Goal: Task Accomplishment & Management: Complete application form

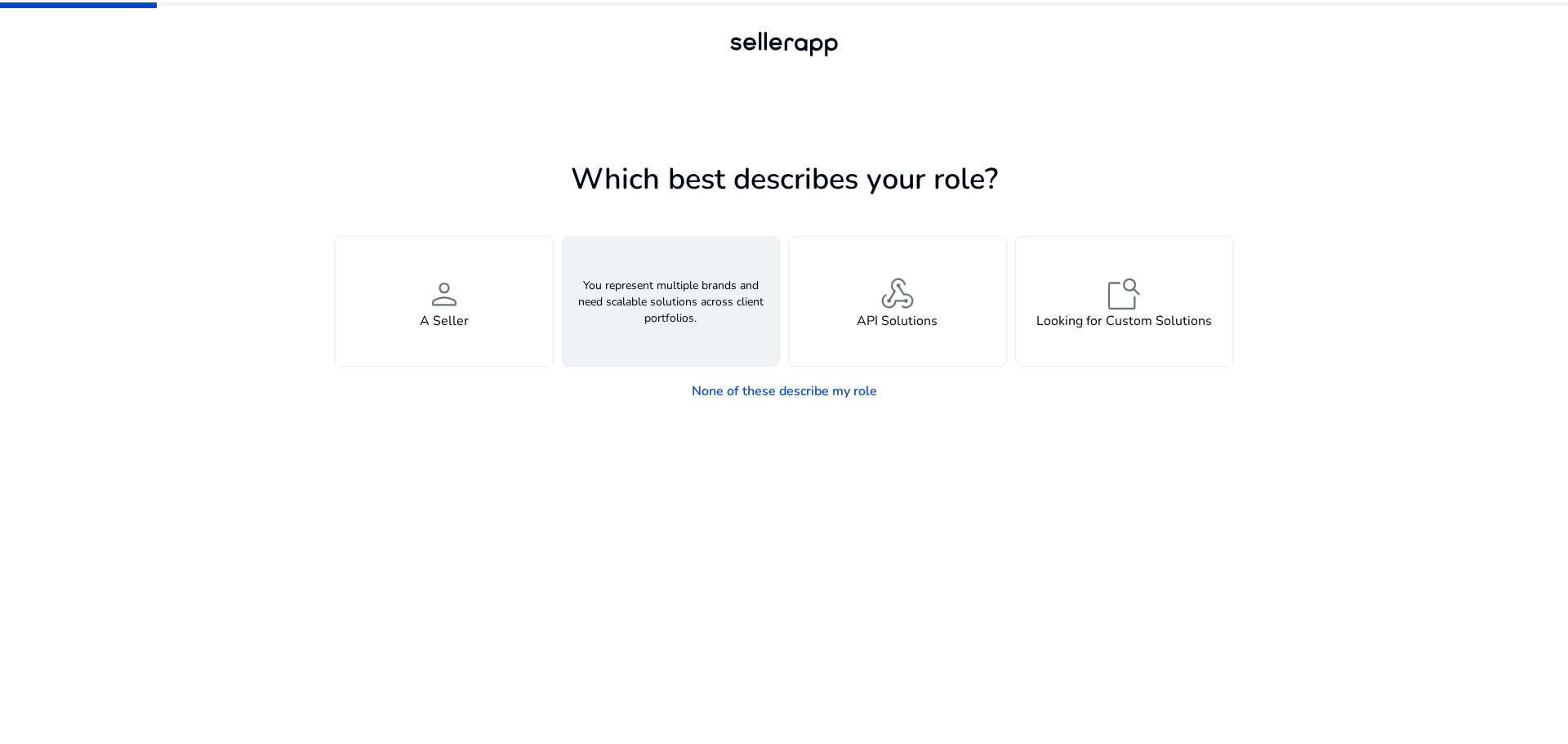
click at [714, 301] on div "groups An Agency" at bounding box center [672, 300] width 218 height 129
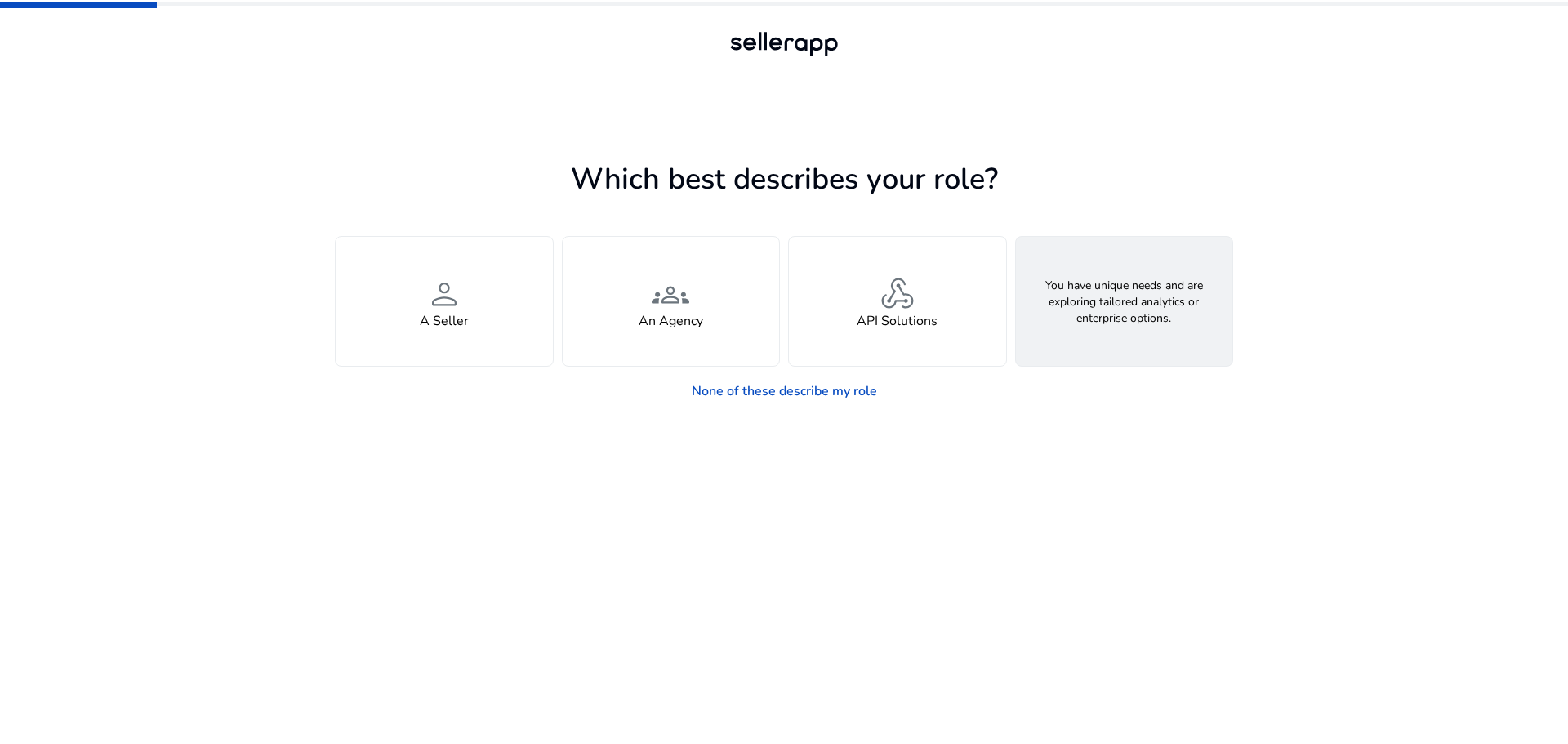
click at [1072, 318] on h4 "Looking for Custom Solutions" at bounding box center [1123, 321] width 175 height 16
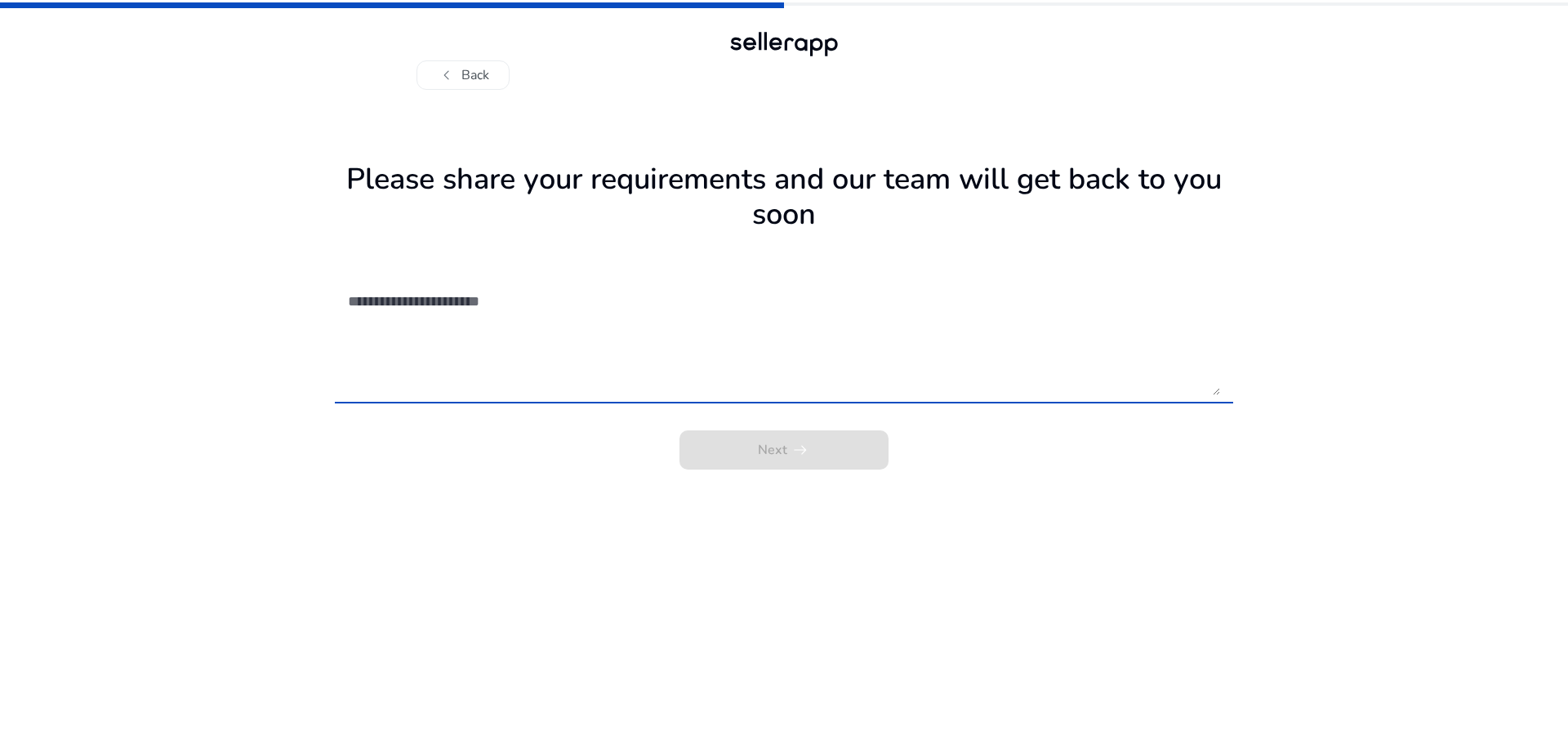
click at [518, 316] on textarea at bounding box center [784, 337] width 872 height 116
click at [512, 296] on textarea at bounding box center [784, 337] width 872 height 116
click at [602, 295] on textarea at bounding box center [784, 337] width 872 height 116
paste textarea "**********"
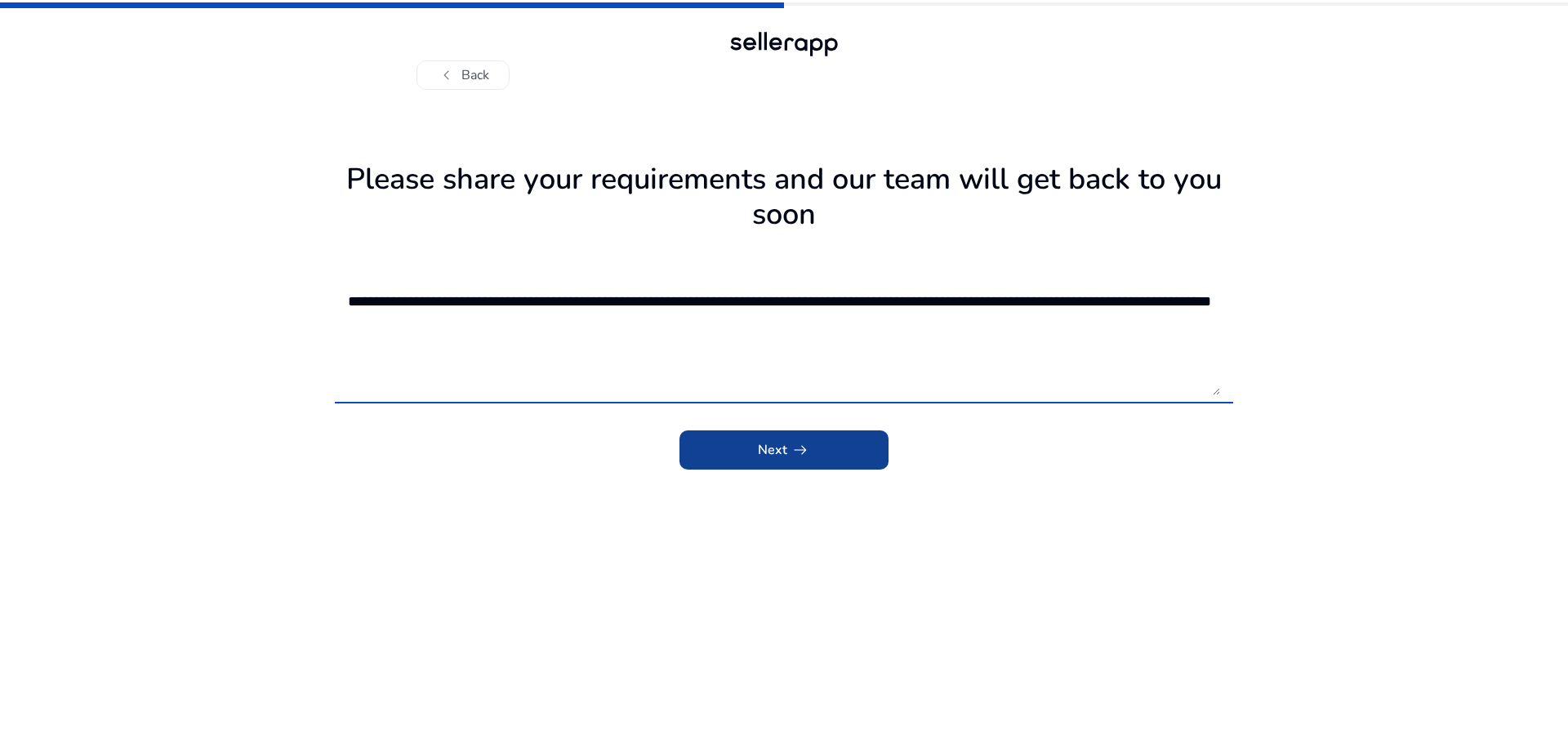
type textarea "**********"
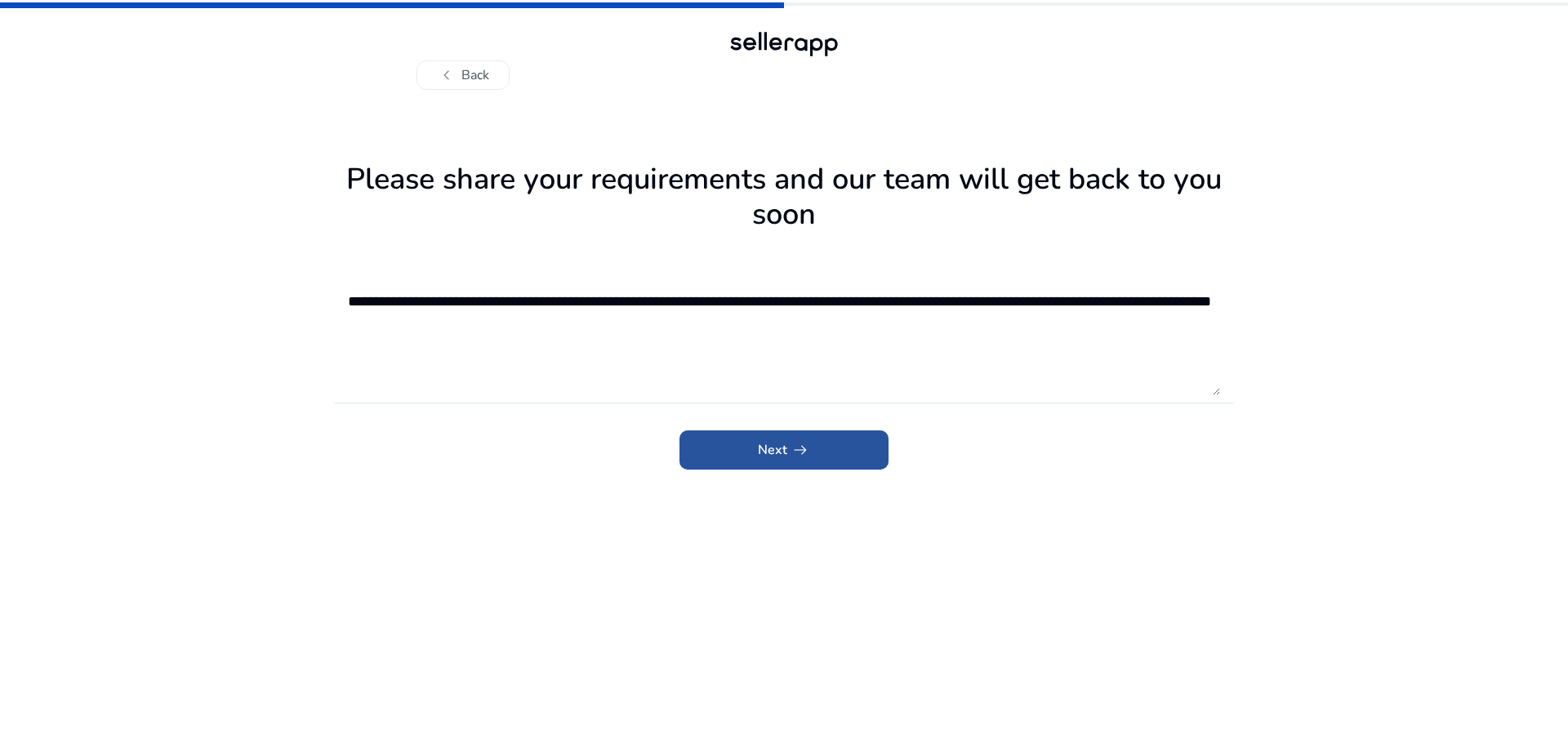
click at [763, 445] on span "Next arrow_right_alt" at bounding box center [784, 450] width 53 height 20
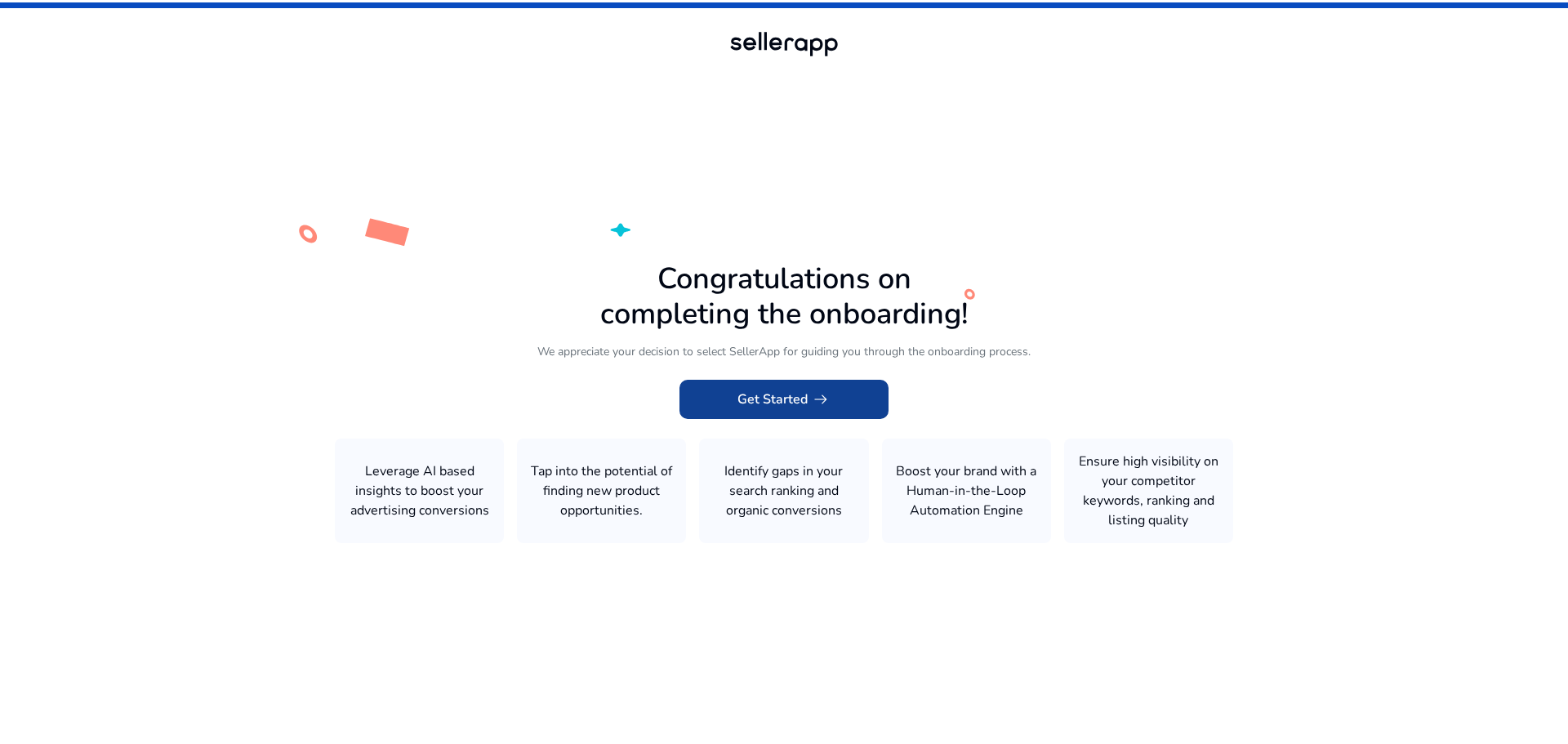
click at [804, 413] on span at bounding box center [784, 399] width 209 height 39
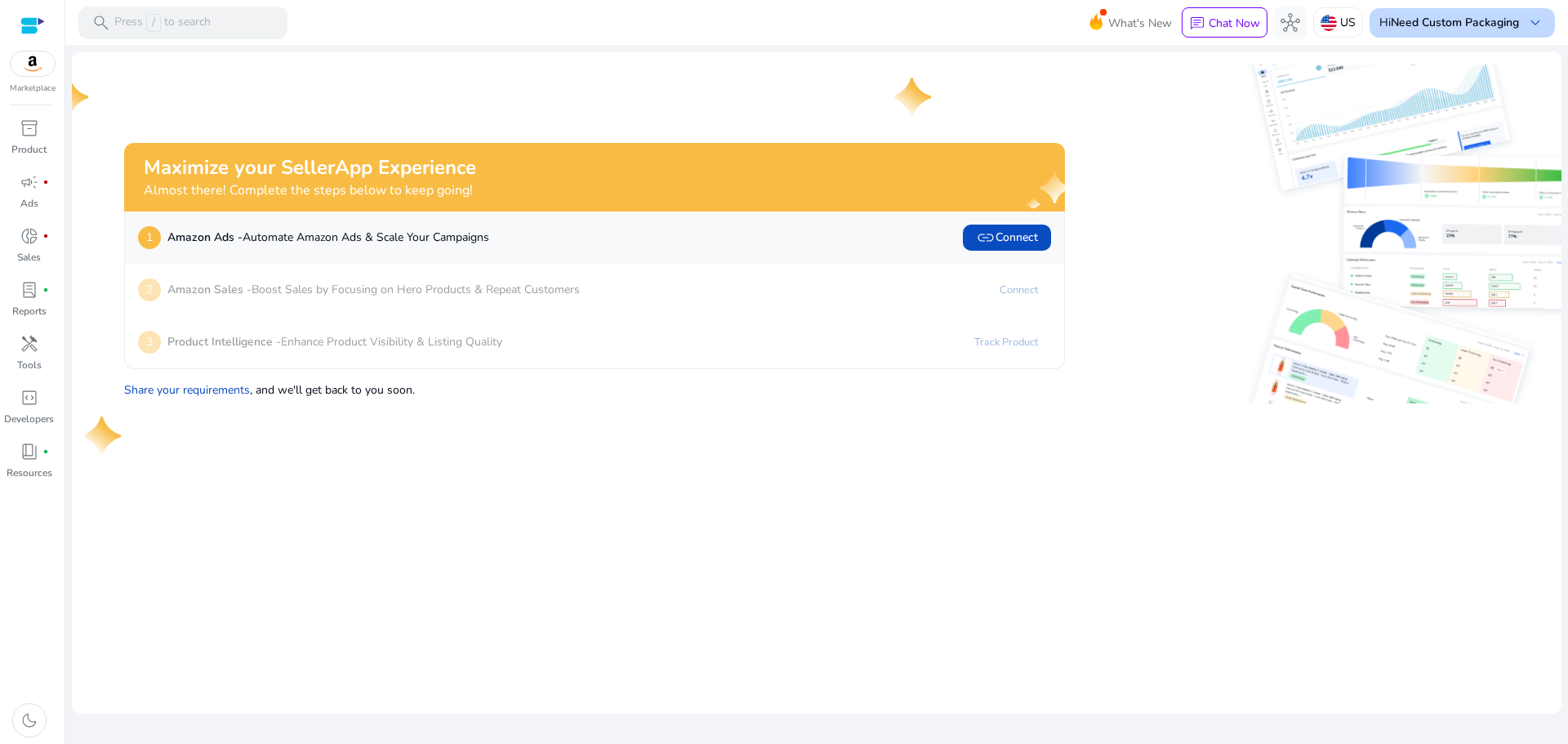
click at [1389, 13] on div "Hi Need Custom Packaging keyboard_arrow_down" at bounding box center [1462, 22] width 186 height 29
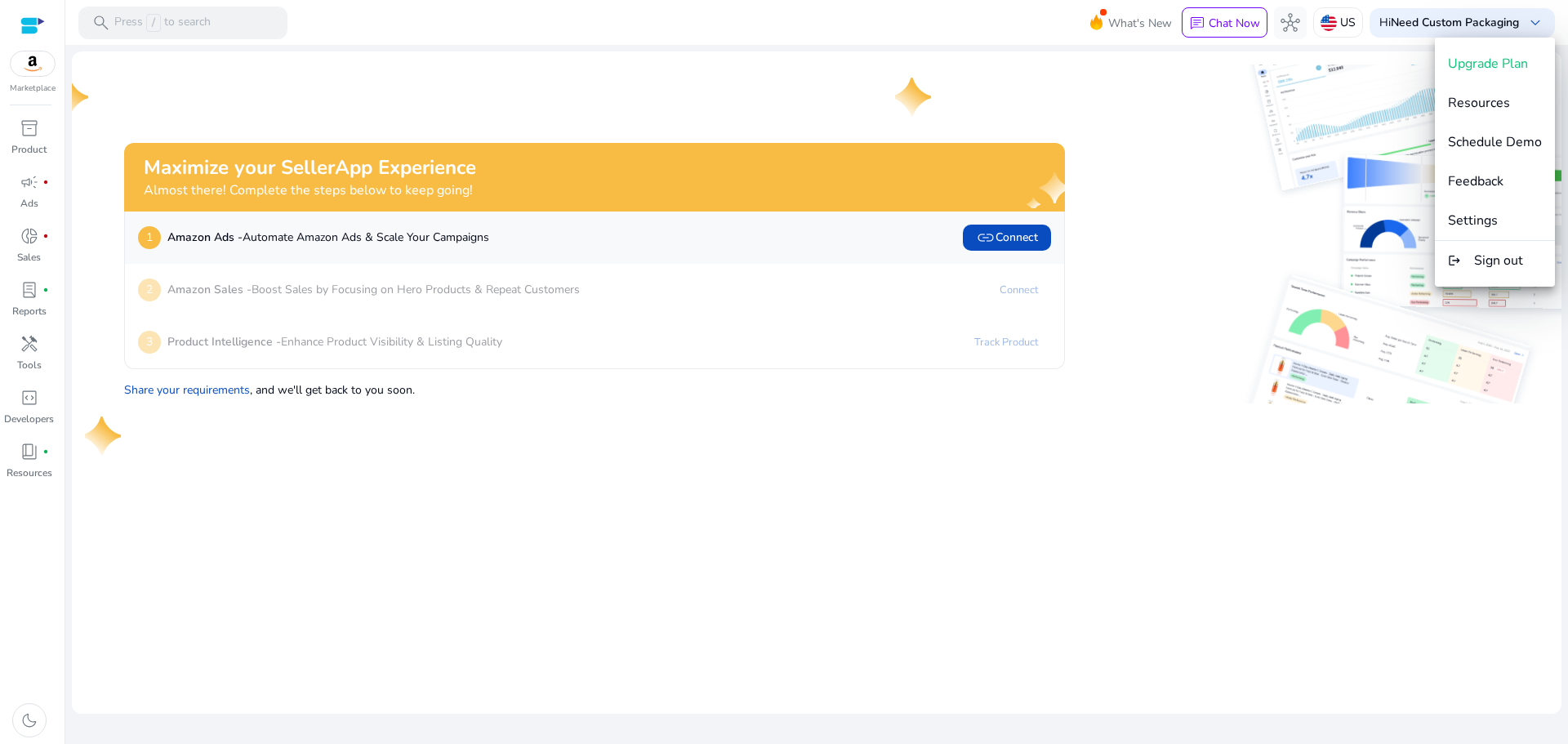
click at [24, 249] on div at bounding box center [784, 372] width 1568 height 744
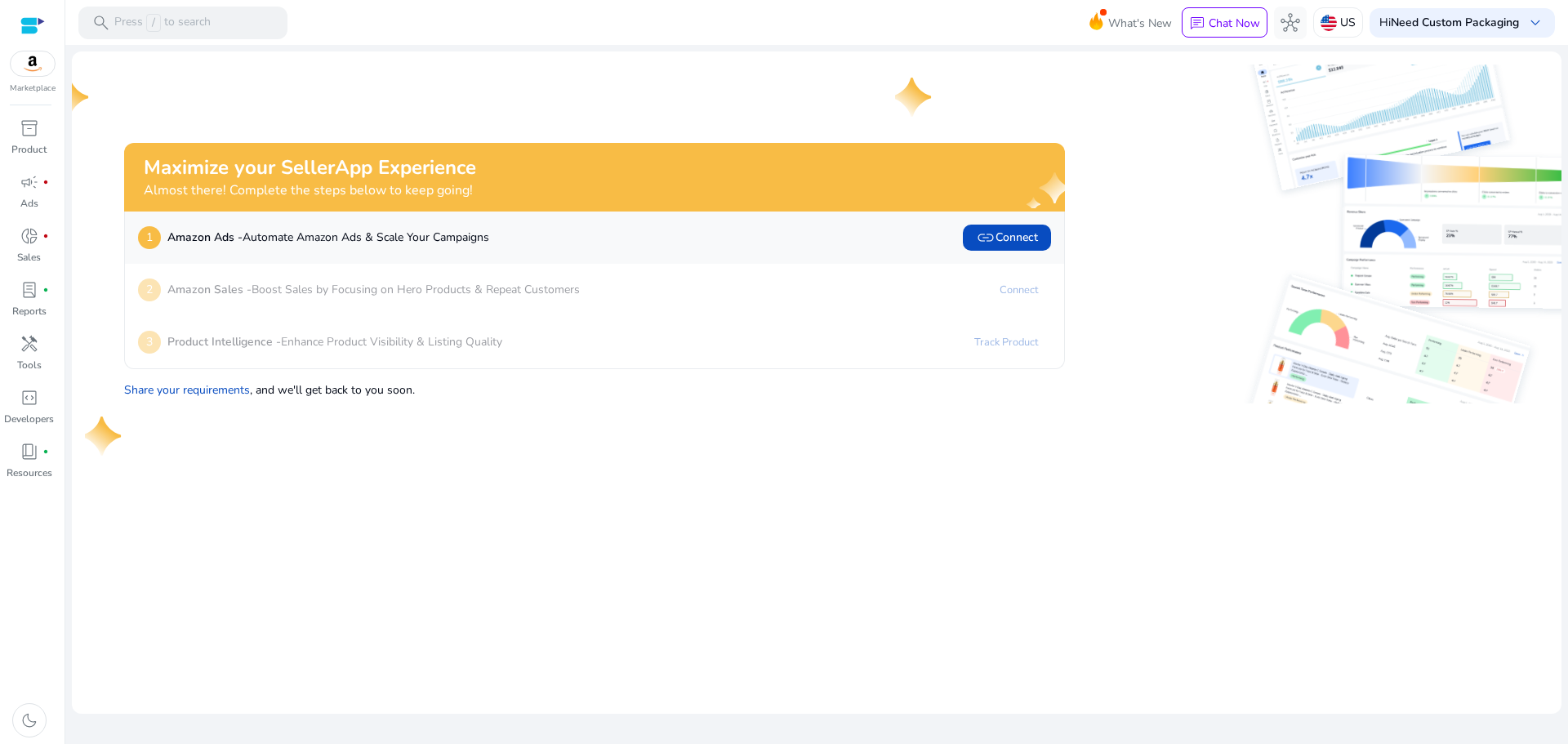
click at [21, 71] on img at bounding box center [32, 64] width 44 height 24
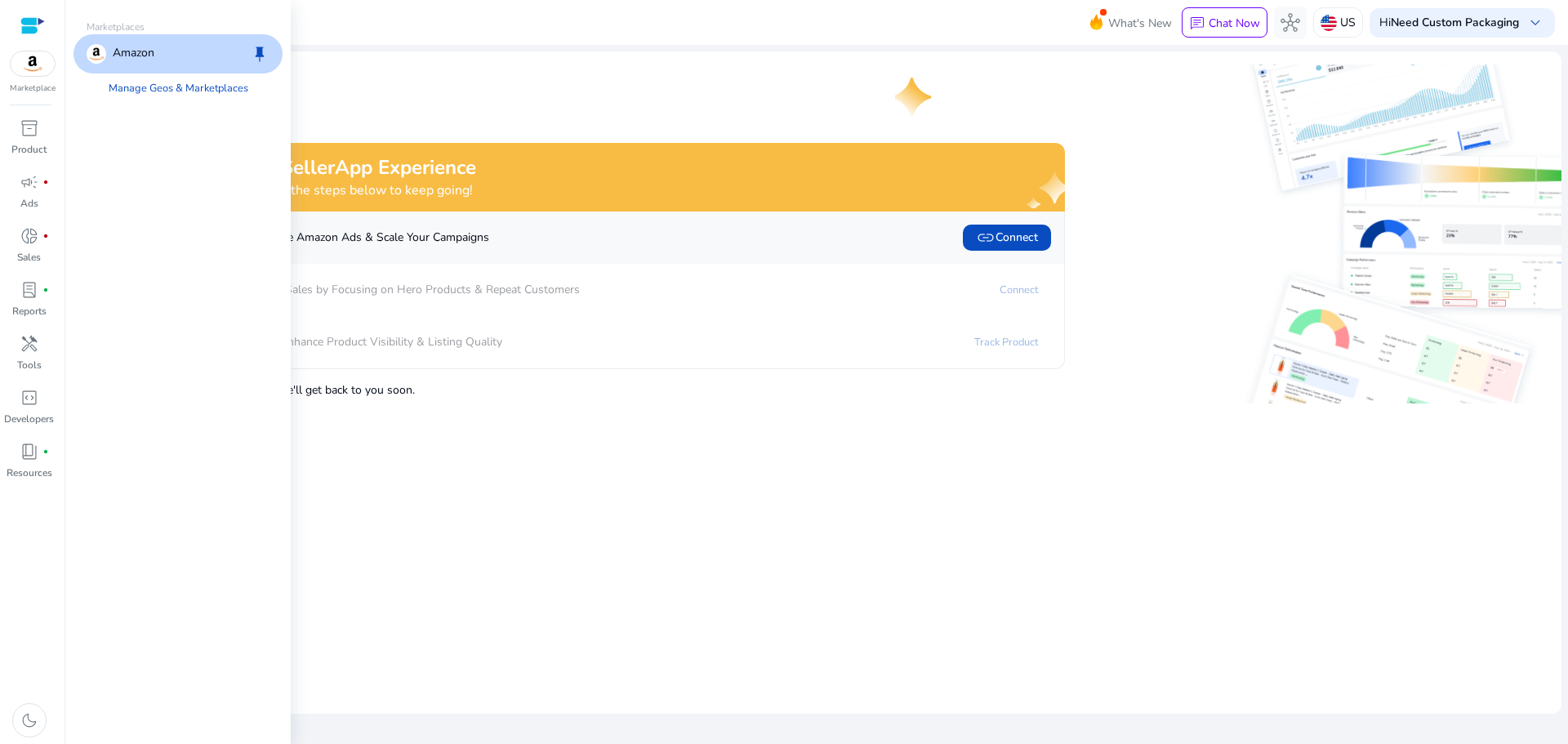
click at [39, 38] on div at bounding box center [33, 25] width 24 height 51
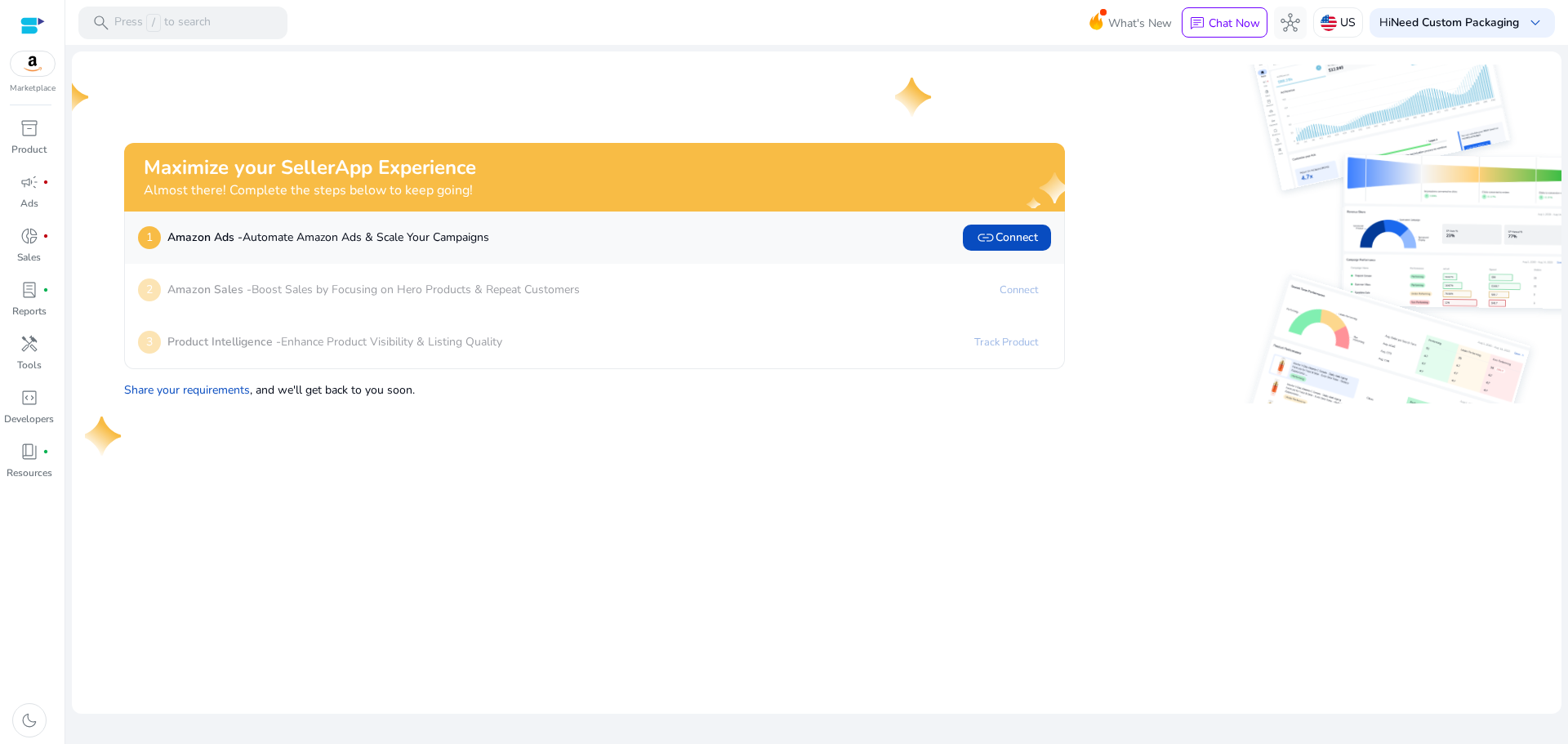
click at [35, 22] on div at bounding box center [33, 26] width 24 height 19
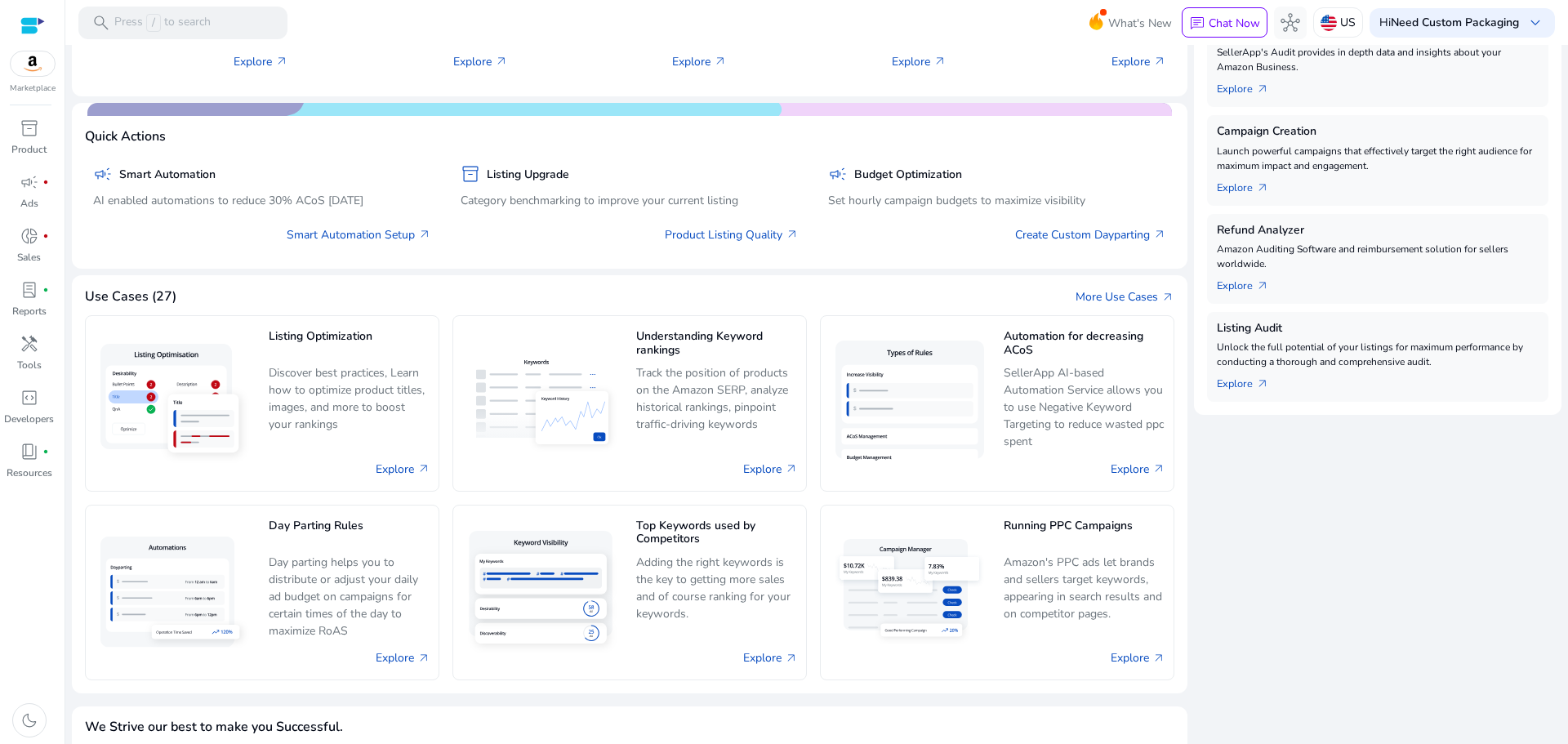
scroll to position [408, 0]
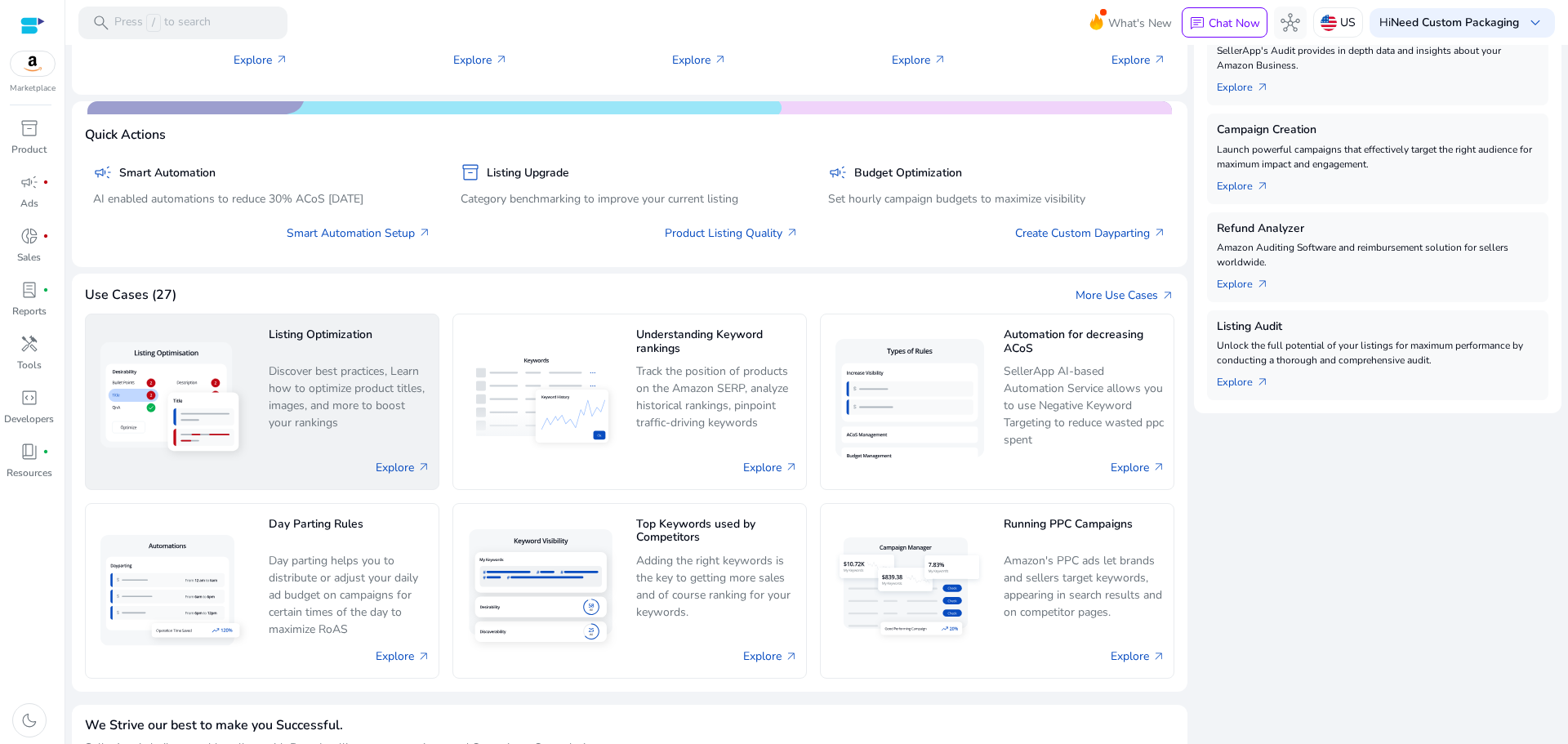
click at [365, 419] on p "Discover best practices, Learn how to optimize product titles, images, and more…" at bounding box center [349, 397] width 161 height 69
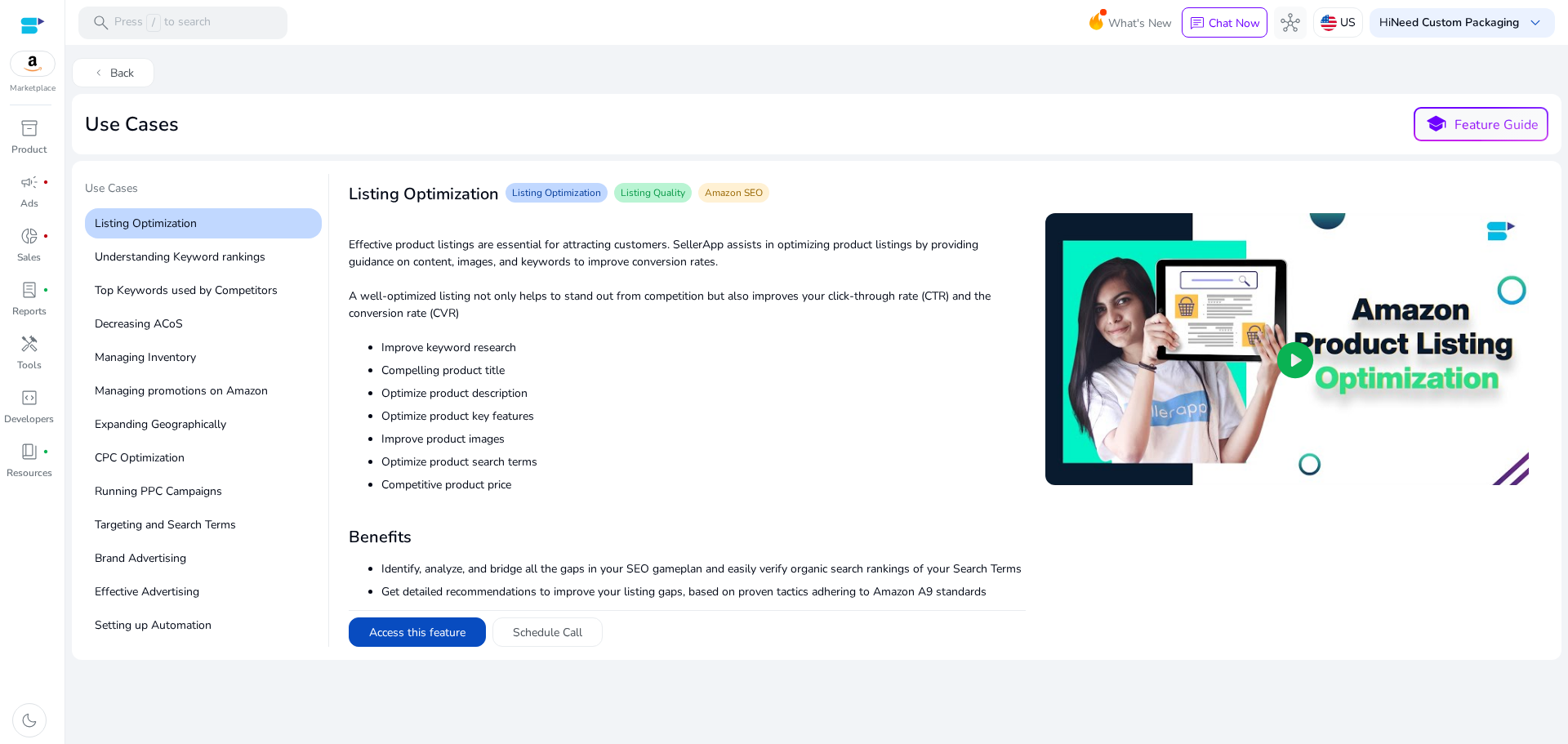
click at [420, 650] on mat-card "Use Cases Listing Optimization Understanding Keyword rankings Top Keywords used…" at bounding box center [816, 410] width 1489 height 499
click at [446, 612] on div "Access this feature Schedule Call" at bounding box center [687, 628] width 677 height 37
click at [440, 624] on button "Access this feature" at bounding box center [417, 632] width 137 height 29
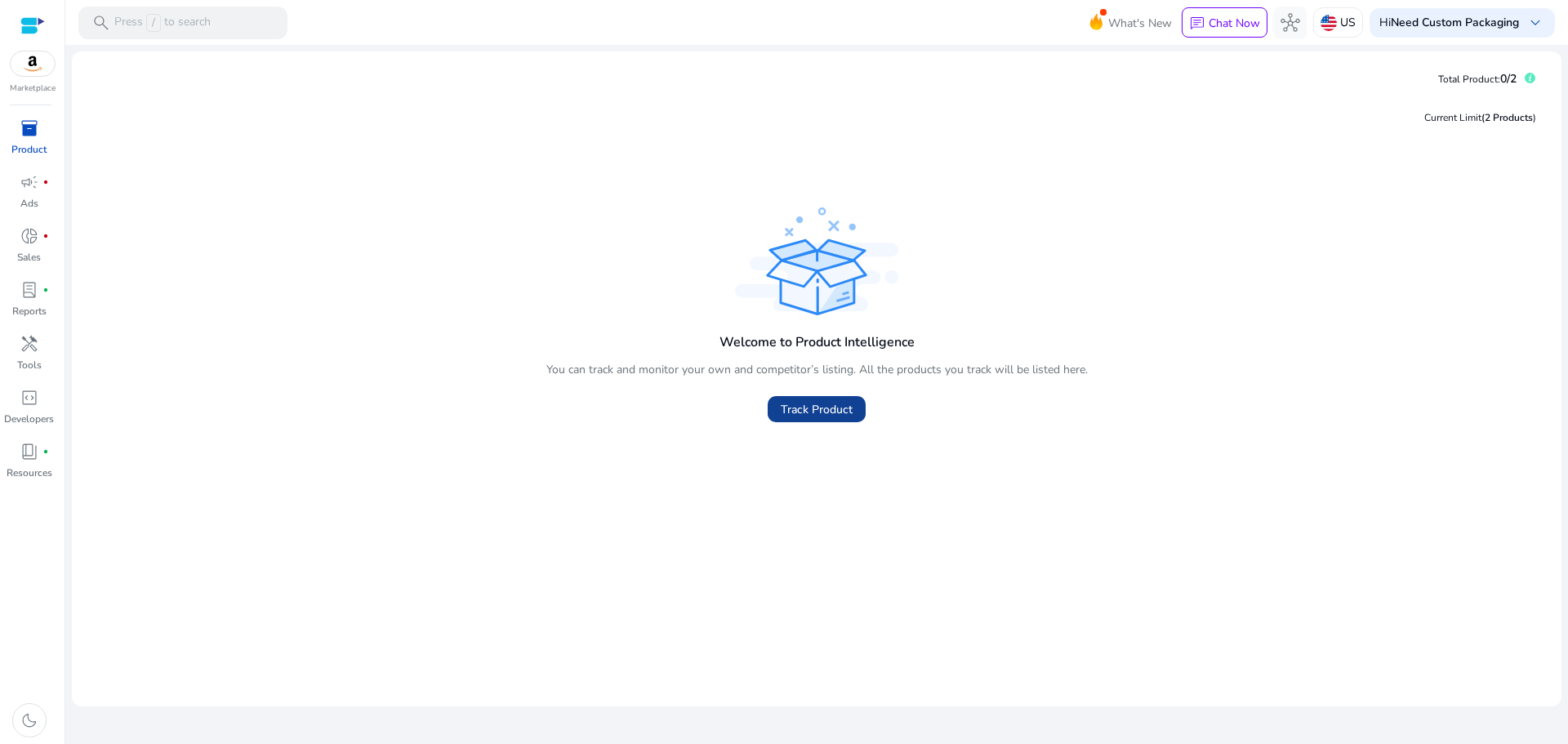
click at [803, 412] on span "Track Product" at bounding box center [816, 409] width 72 height 17
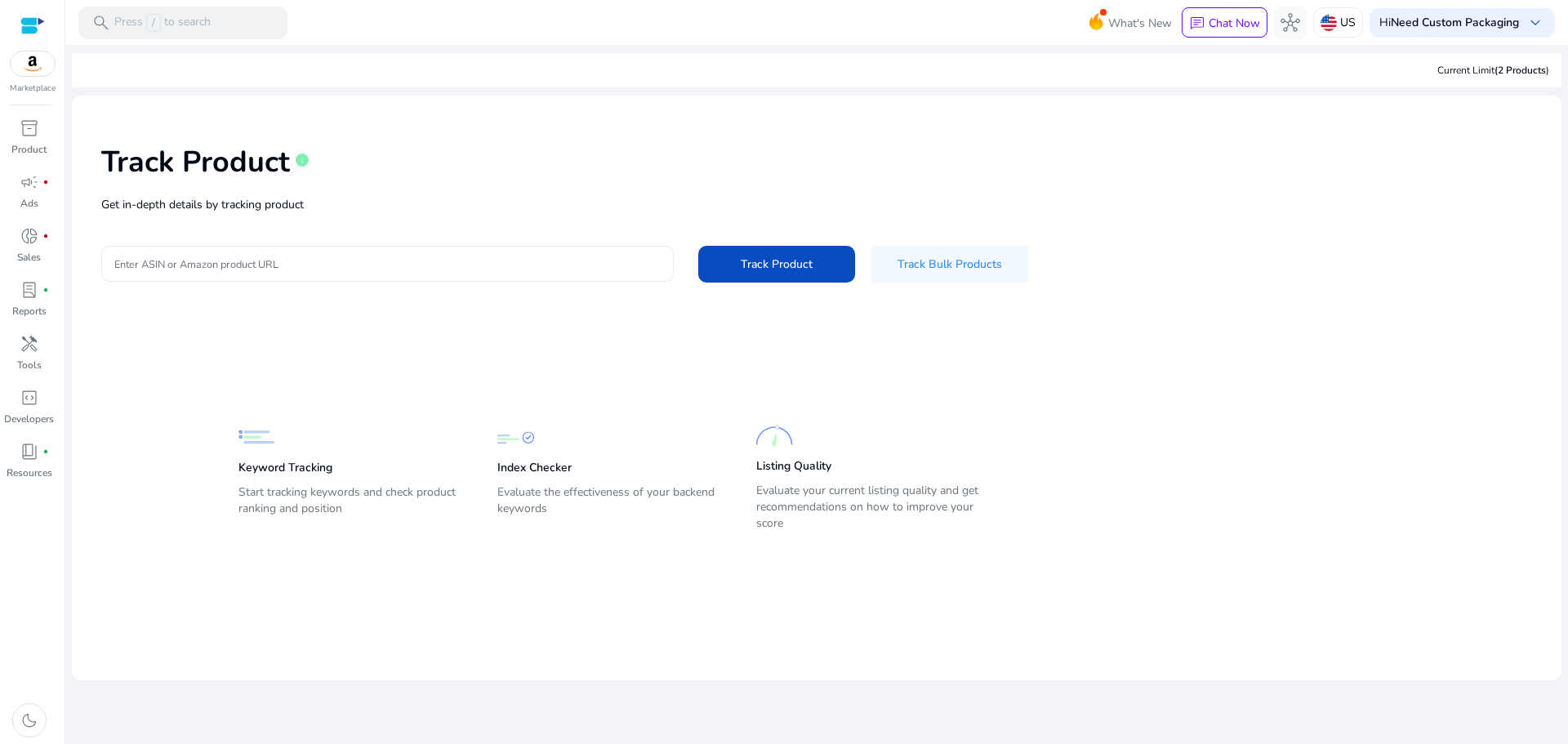
click at [500, 274] on div at bounding box center [387, 264] width 547 height 36
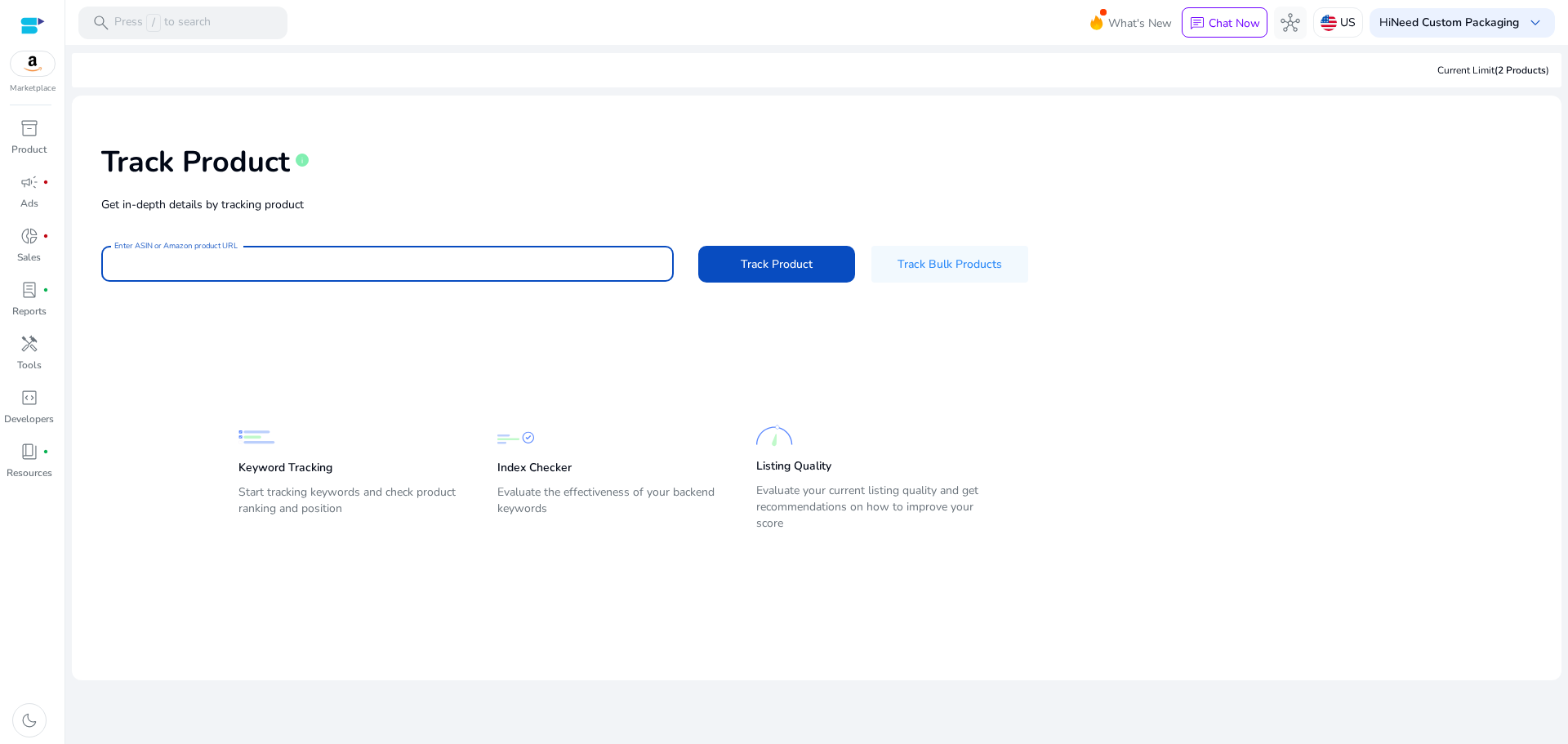
click at [493, 262] on input "Enter ASIN or Amazon product URL" at bounding box center [387, 263] width 547 height 18
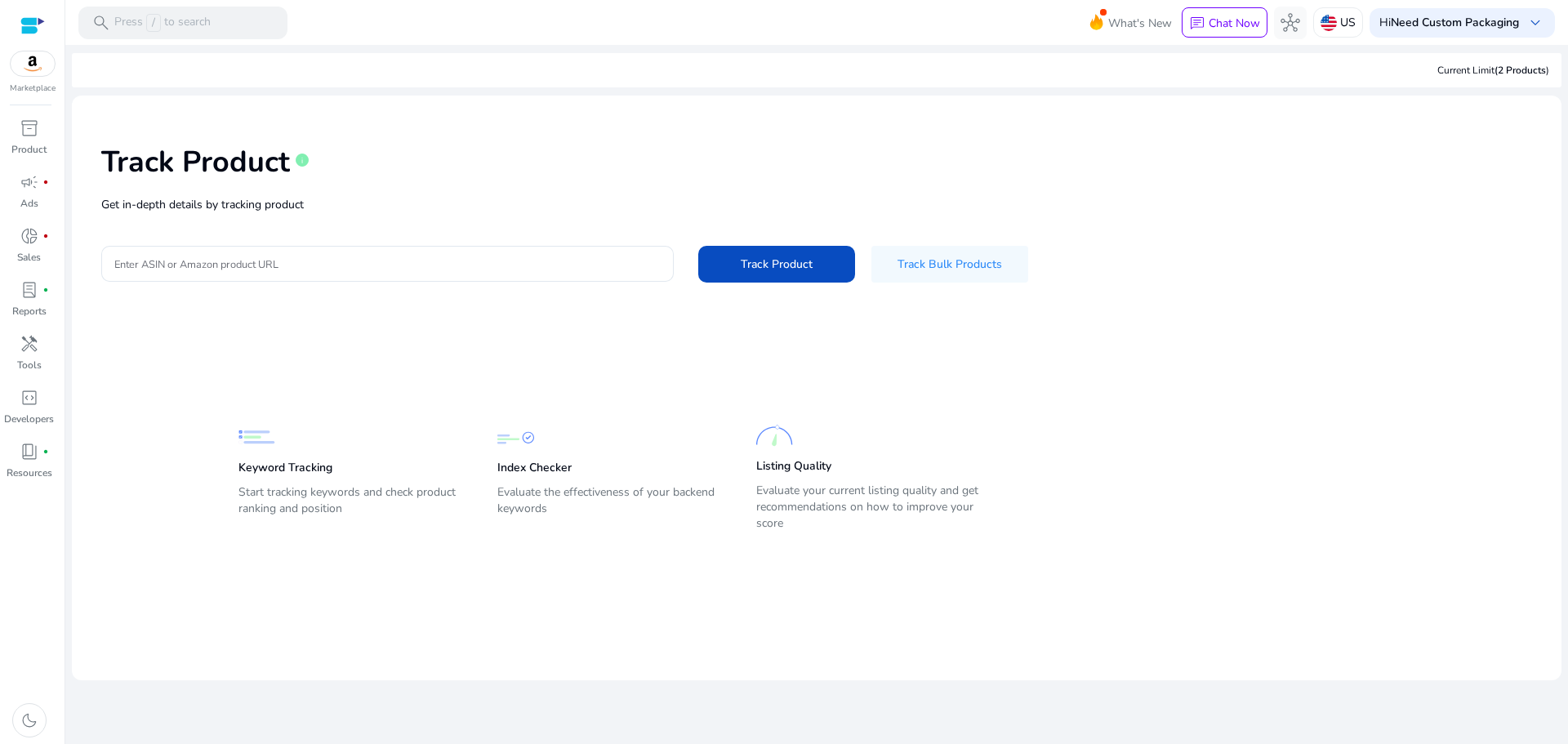
click at [349, 501] on p "Start tracking keywords and check product ranking and position" at bounding box center [351, 507] width 226 height 46
click at [1425, 21] on b "Need Custom Packaging" at bounding box center [1455, 22] width 129 height 16
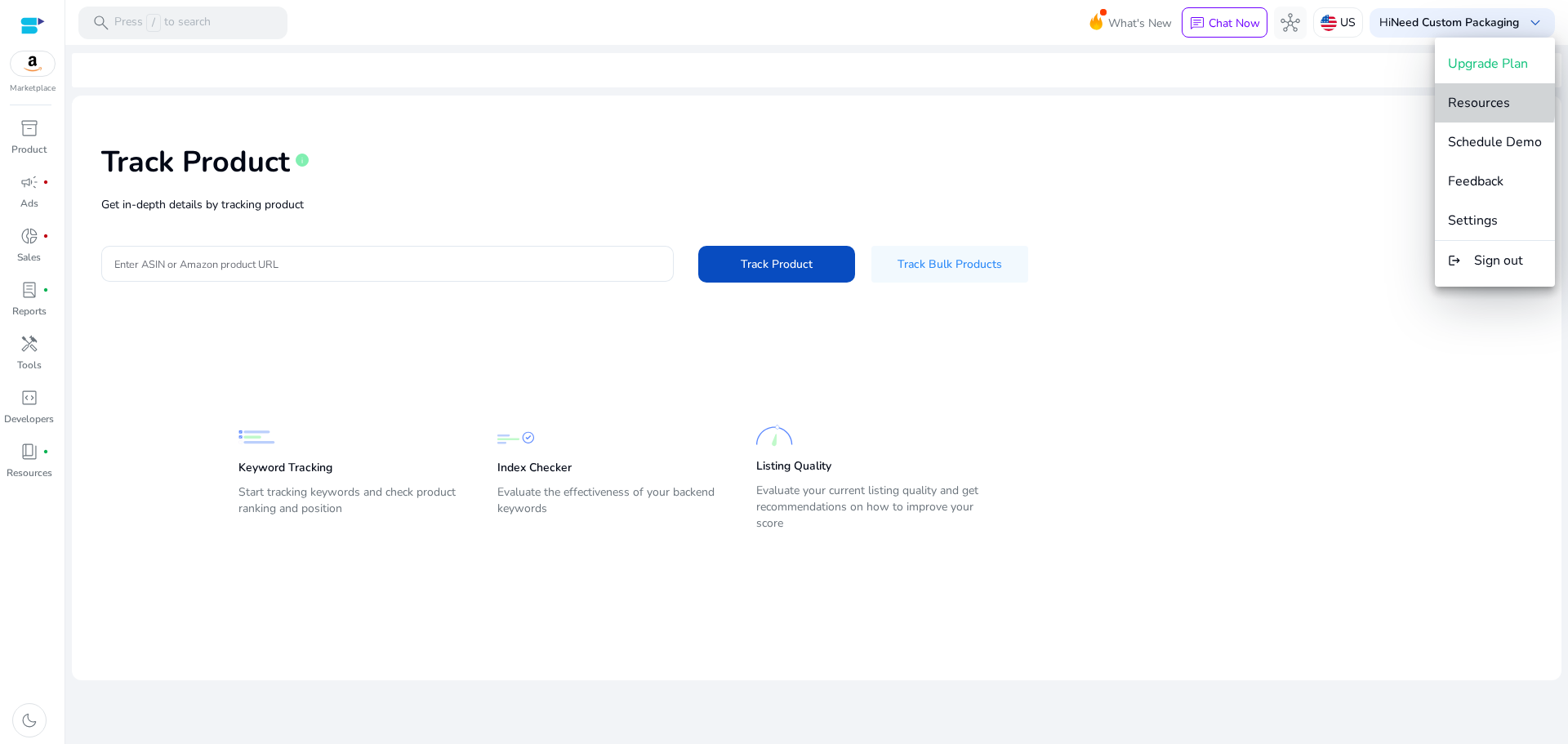
click at [1460, 98] on span "Resources" at bounding box center [1479, 103] width 62 height 18
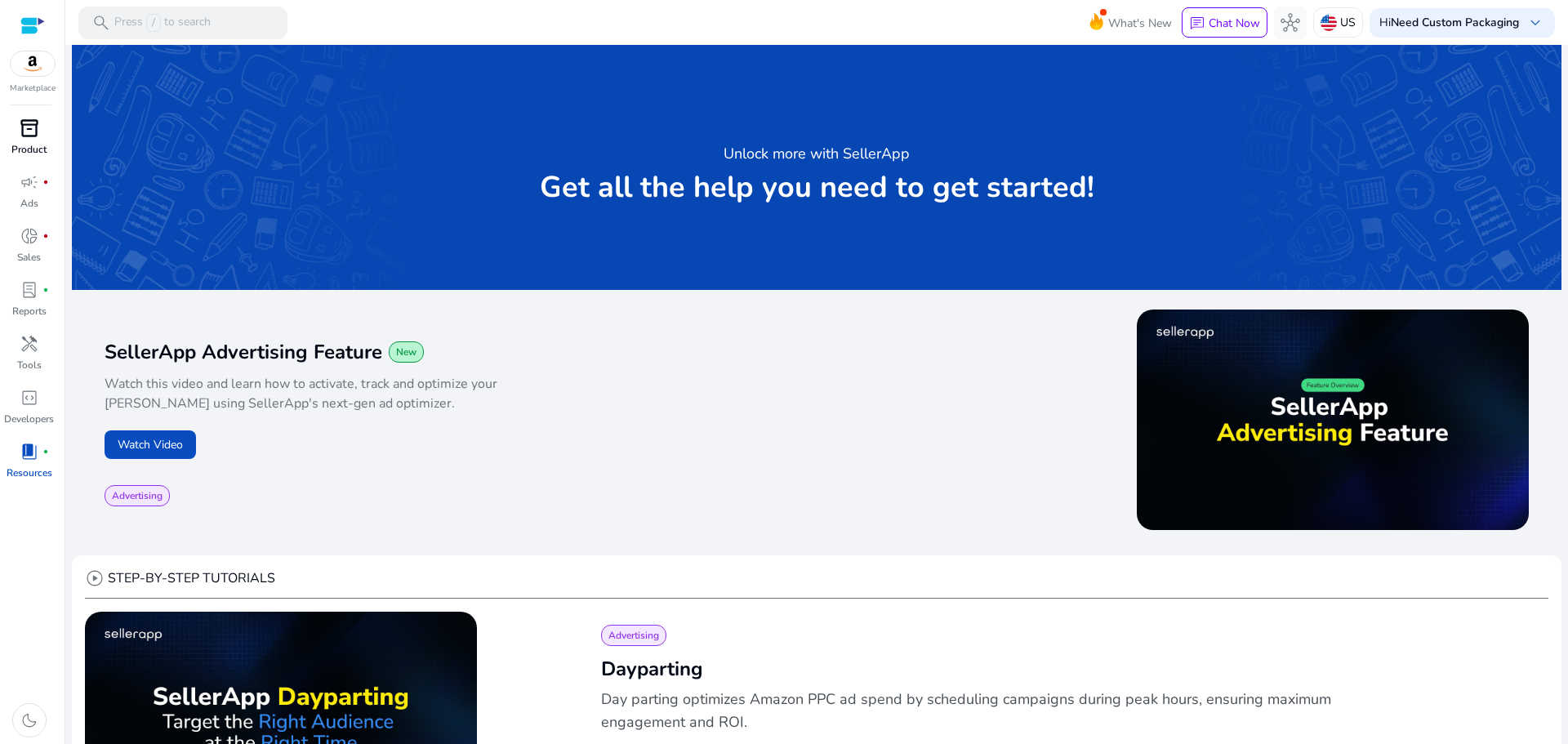
click at [28, 131] on span "inventory_2" at bounding box center [29, 128] width 20 height 20
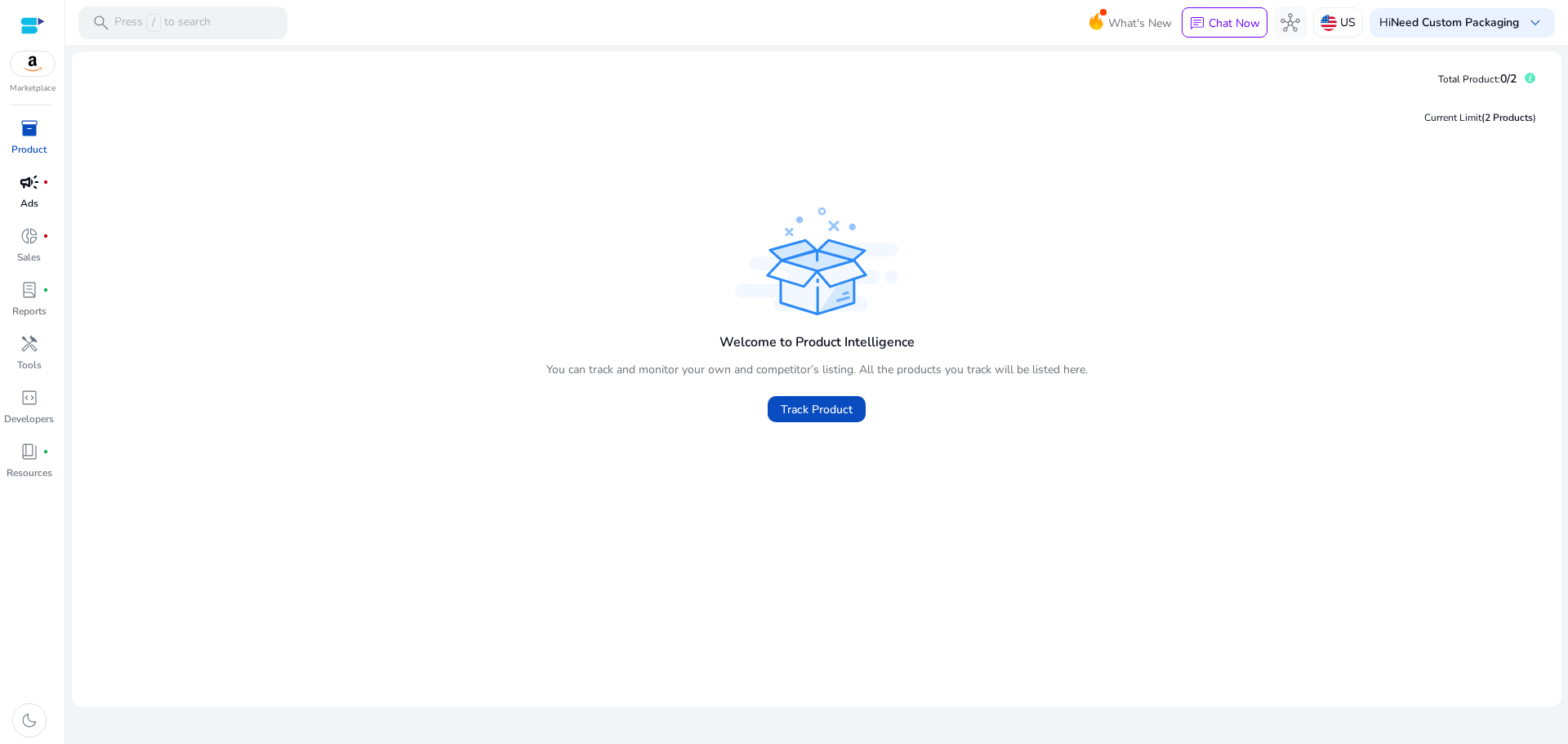
click at [17, 172] on div "campaign fiber_manual_record" at bounding box center [29, 182] width 46 height 26
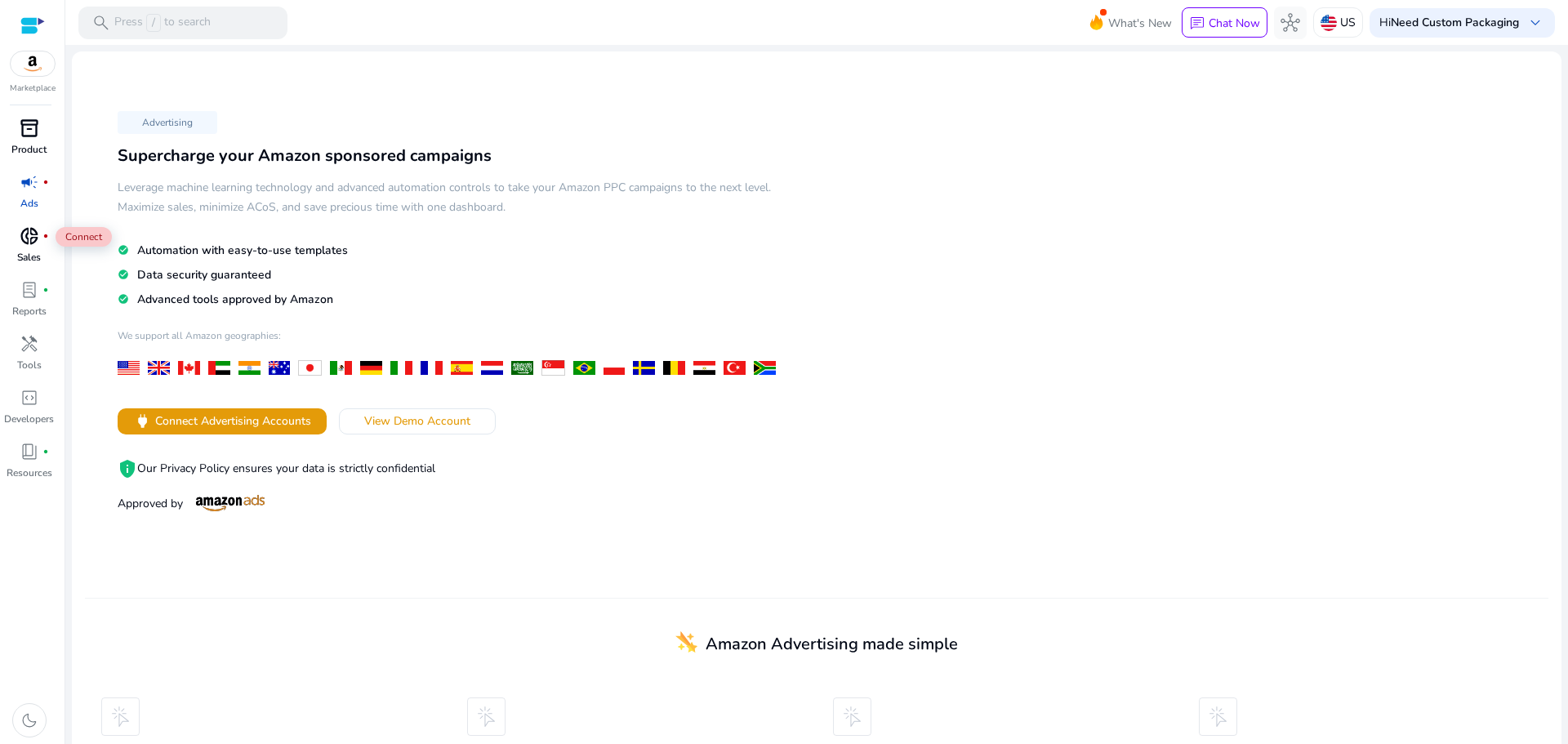
click at [32, 239] on span "donut_small" at bounding box center [29, 236] width 20 height 20
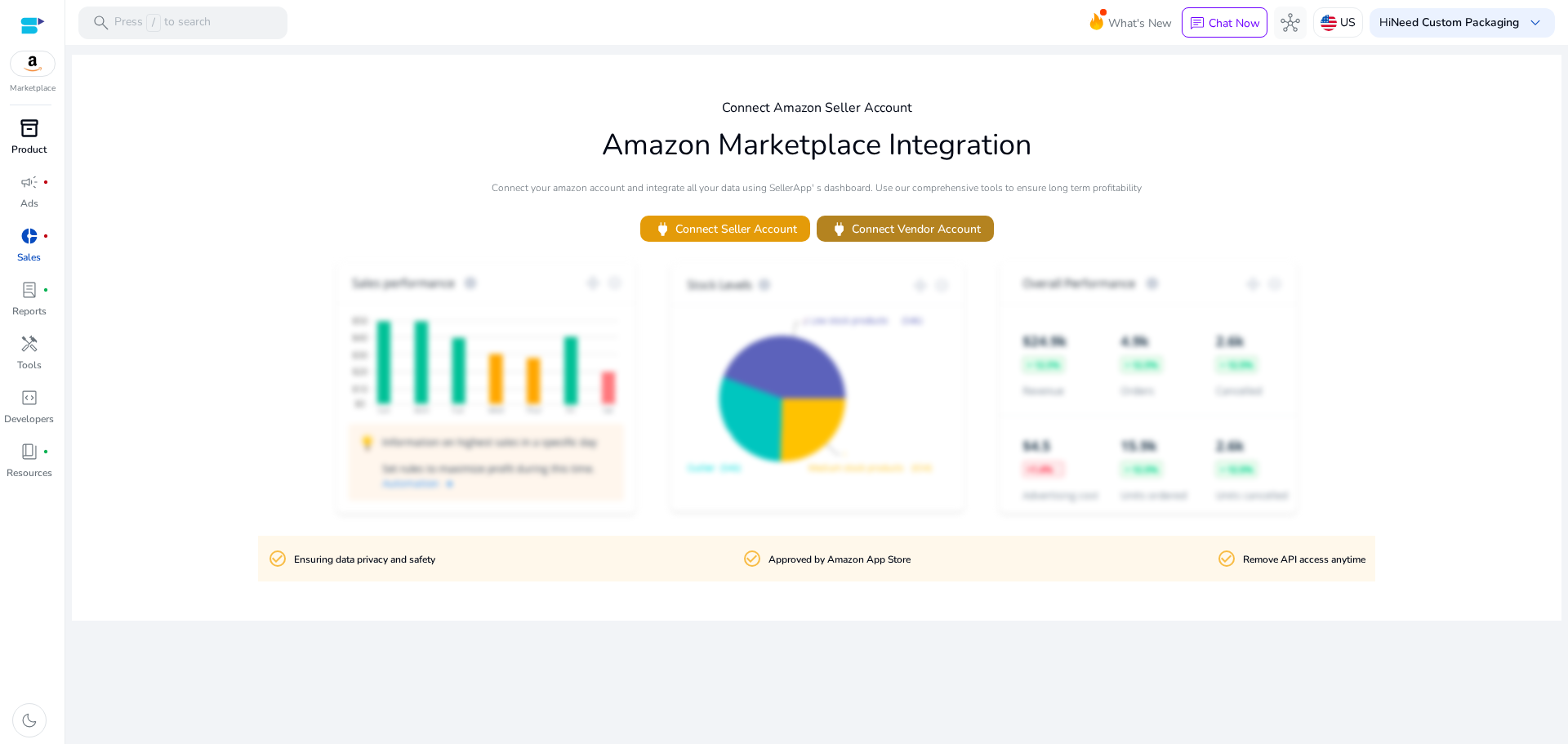
click at [874, 233] on span "power Connect Vendor Account" at bounding box center [905, 229] width 151 height 19
